Goal: Use online tool/utility: Utilize a website feature to perform a specific function

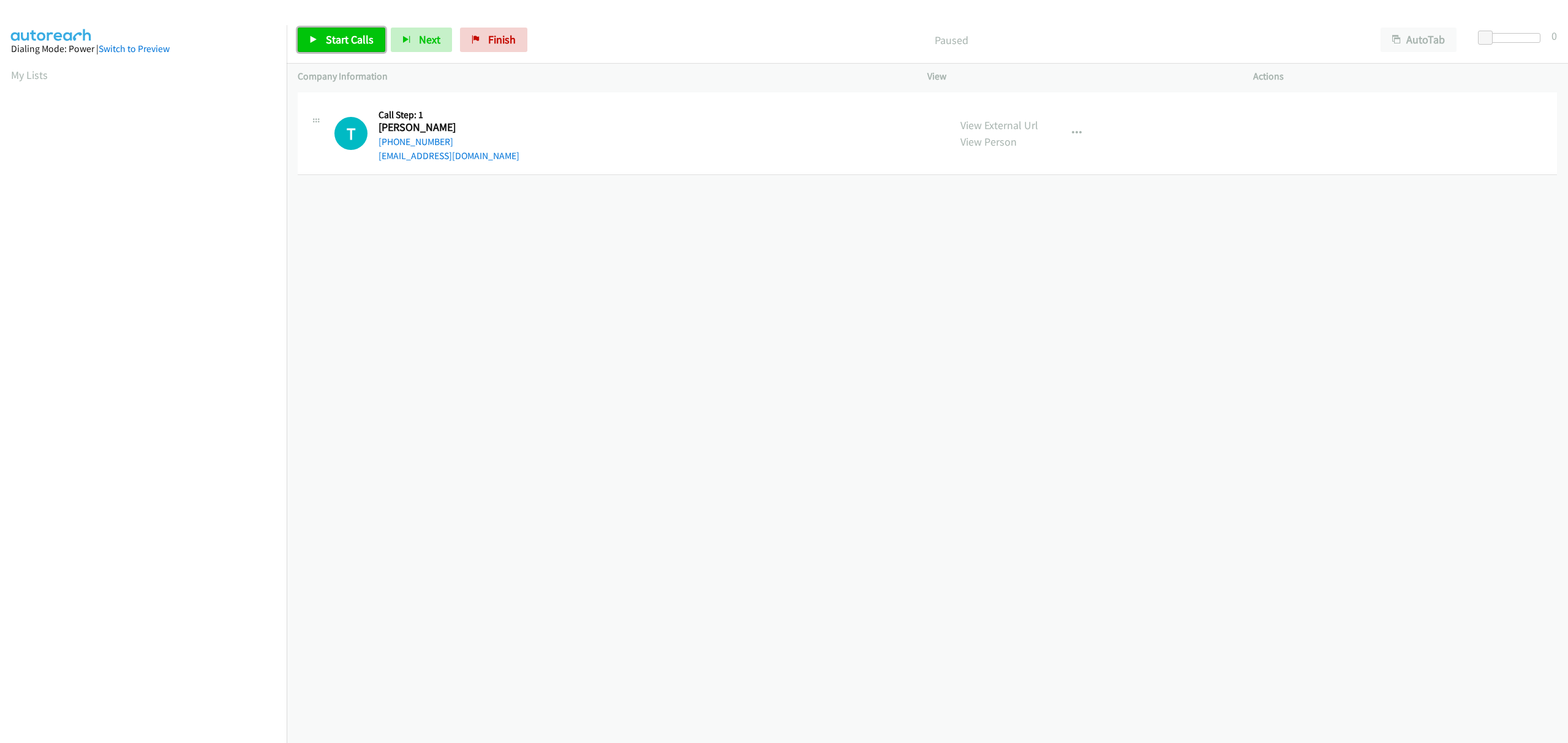
click at [333, 33] on span "Start Calls" at bounding box center [349, 39] width 48 height 14
click at [323, 49] on link "Pause" at bounding box center [331, 39] width 68 height 24
click at [322, 40] on link "Start Calls" at bounding box center [309, 33] width 24 height 13
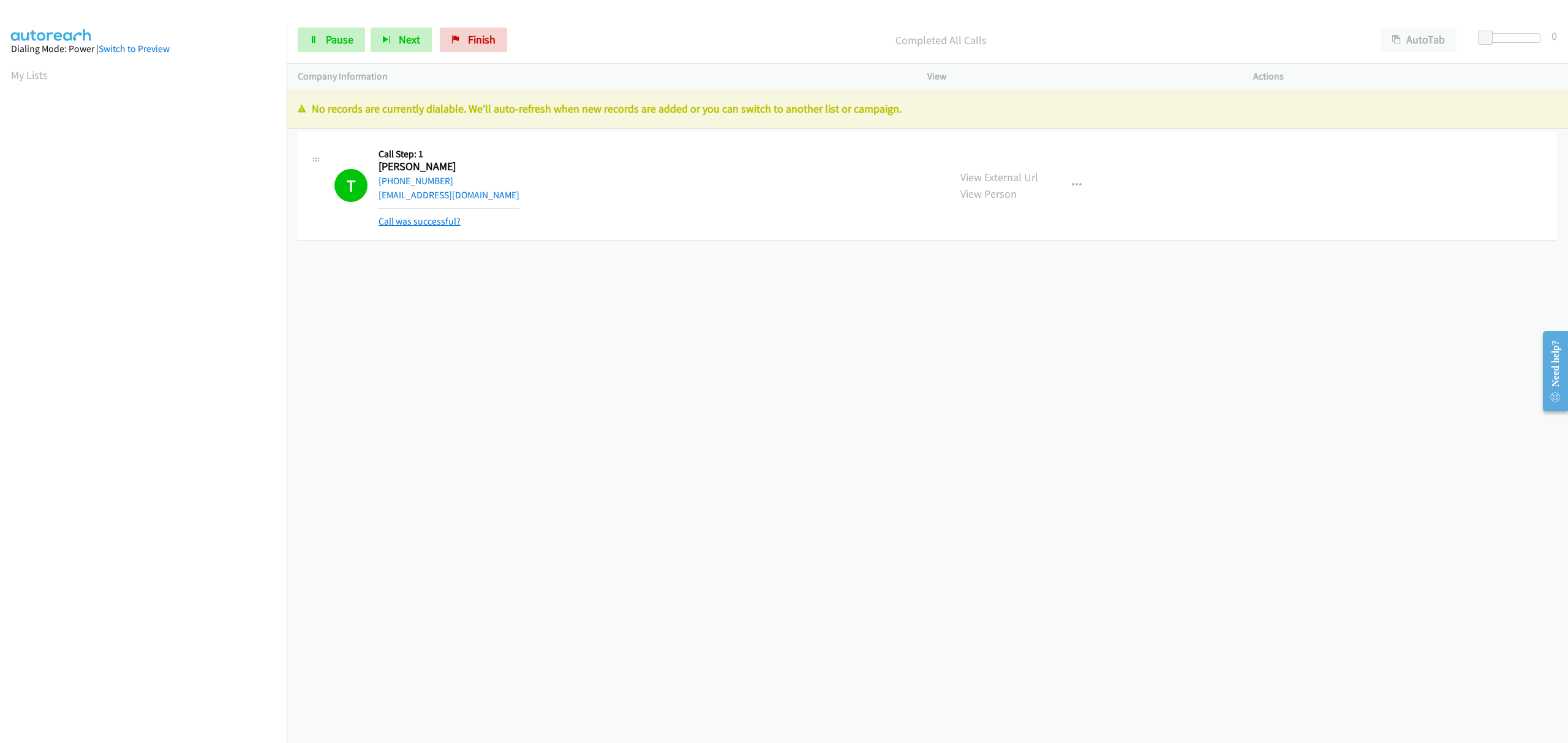
click at [414, 223] on link "Call was successful?" at bounding box center [419, 221] width 82 height 12
click at [483, 43] on span "Finish" at bounding box center [481, 39] width 28 height 14
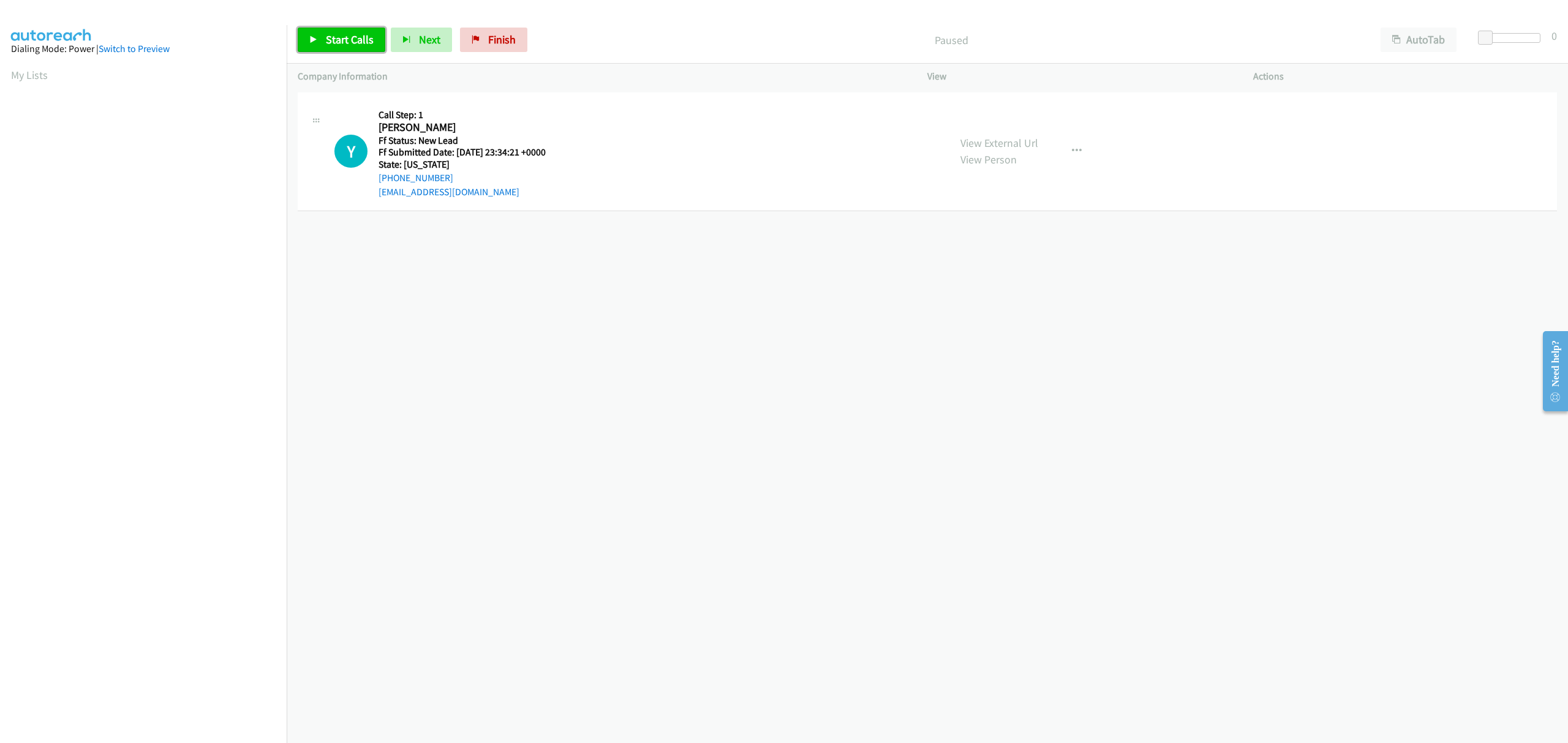
click at [341, 40] on span "Start Calls" at bounding box center [349, 39] width 48 height 14
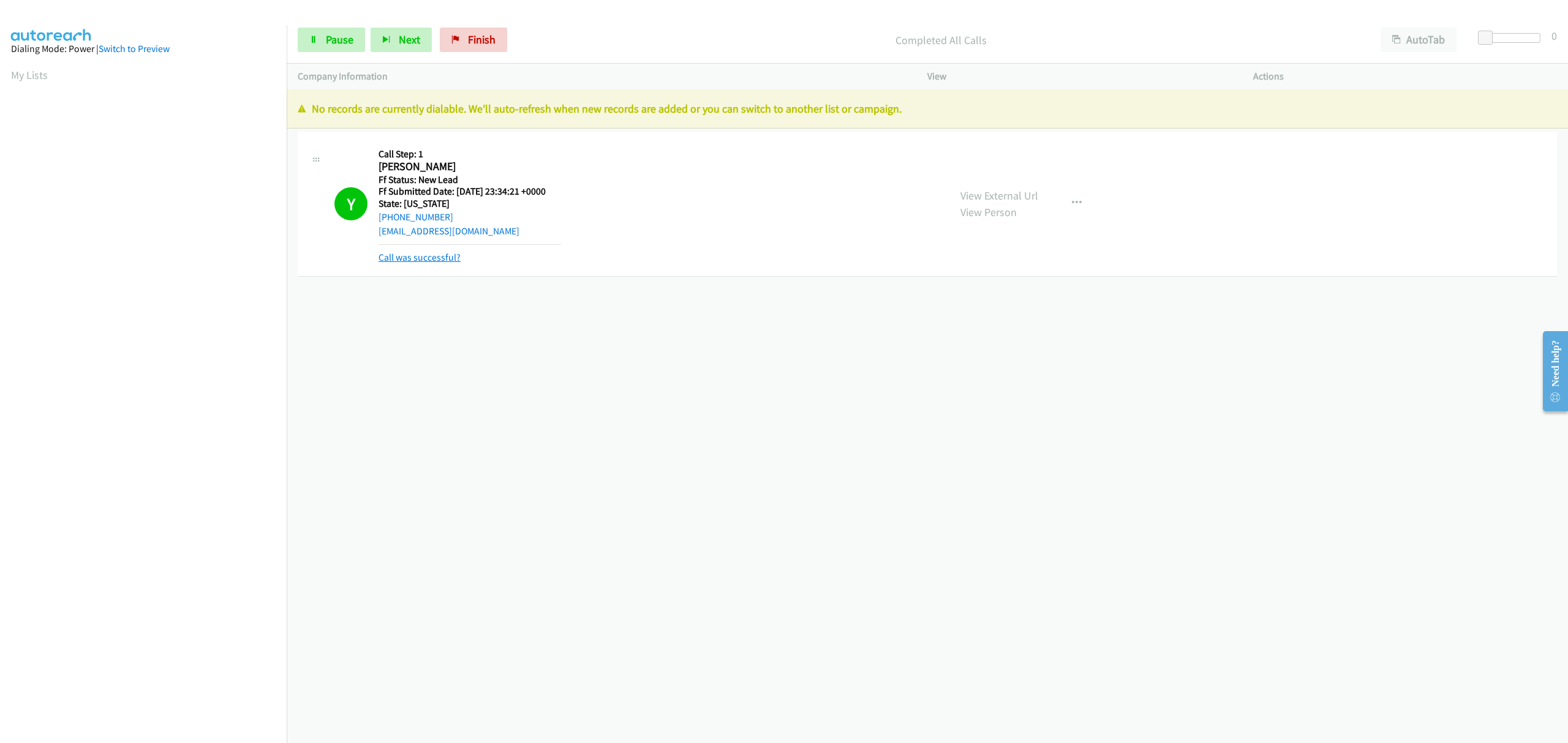
click at [433, 263] on div "Call was successful?" at bounding box center [469, 258] width 182 height 15
click at [433, 258] on link "Call was successful?" at bounding box center [419, 257] width 82 height 12
click at [480, 47] on span "Finish" at bounding box center [481, 39] width 28 height 14
